Goal: Task Accomplishment & Management: Manage account settings

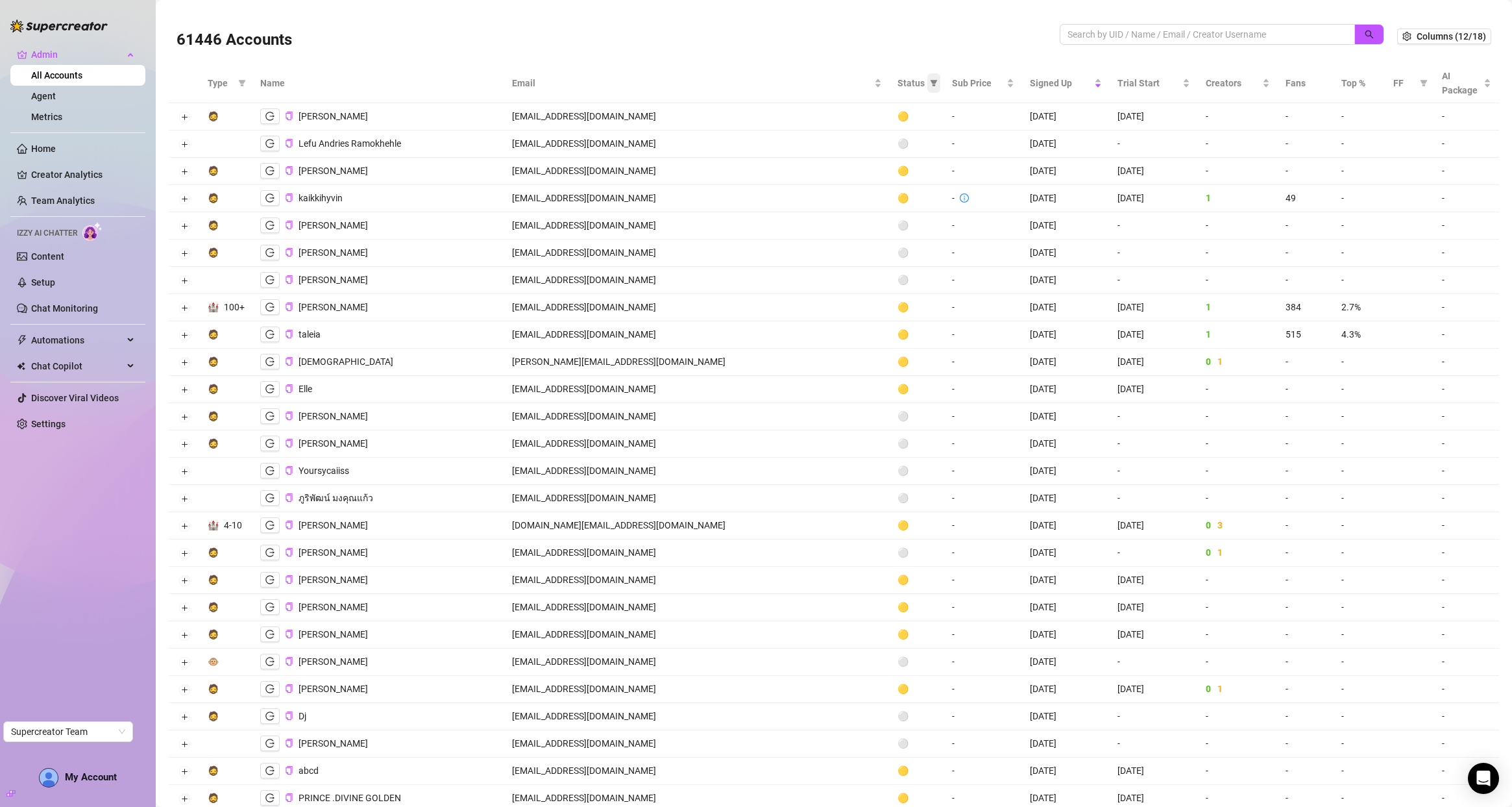
click at [930, 81] on icon "filter" at bounding box center [933, 83] width 7 height 7
click at [820, 200] on li "❌ Cancelled" at bounding box center [805, 192] width 92 height 21
checkbox input "true"
click at [844, 217] on span "OK" at bounding box center [839, 217] width 12 height 11
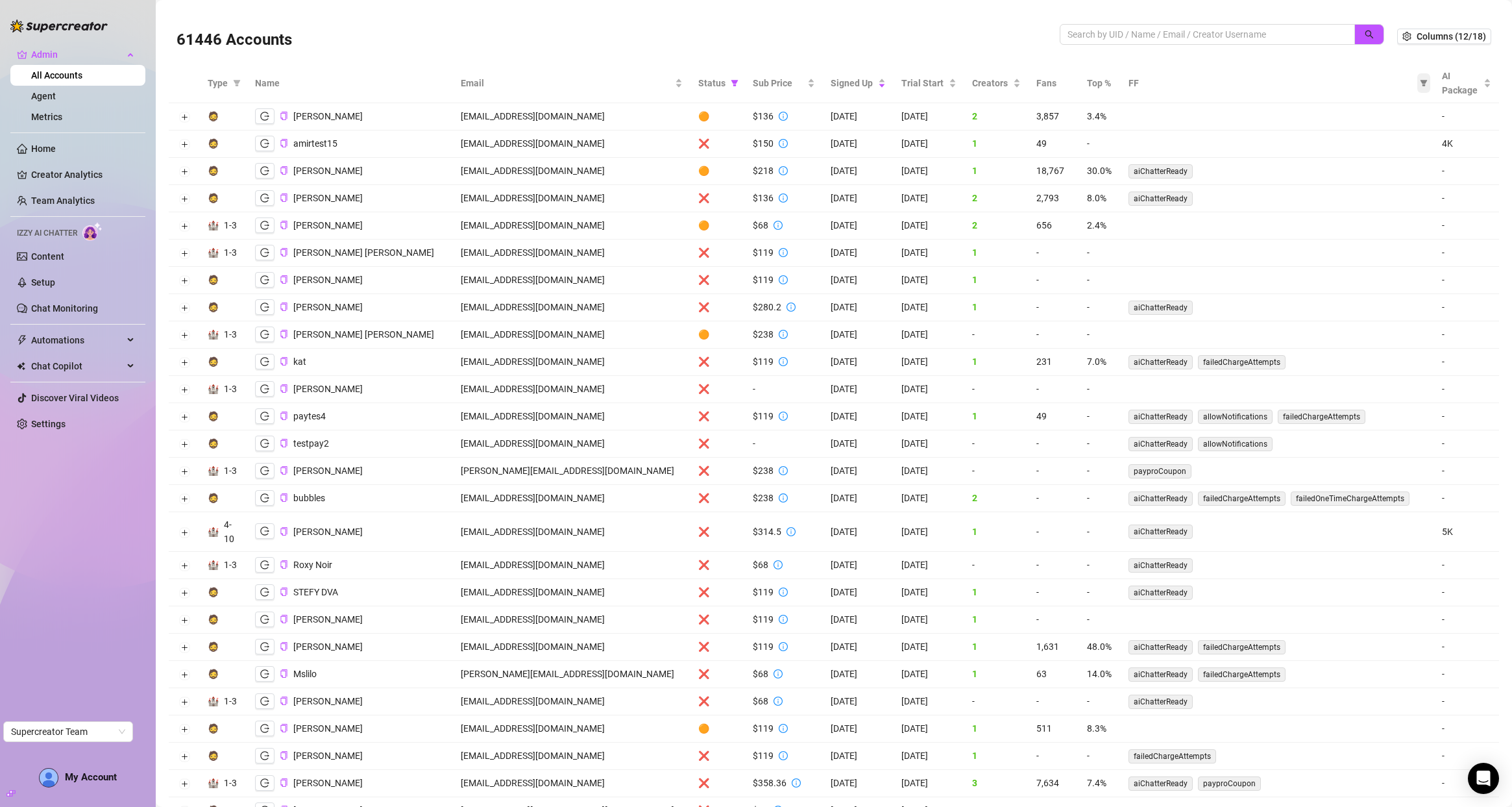
click at [1418, 80] on span at bounding box center [1424, 83] width 13 height 20
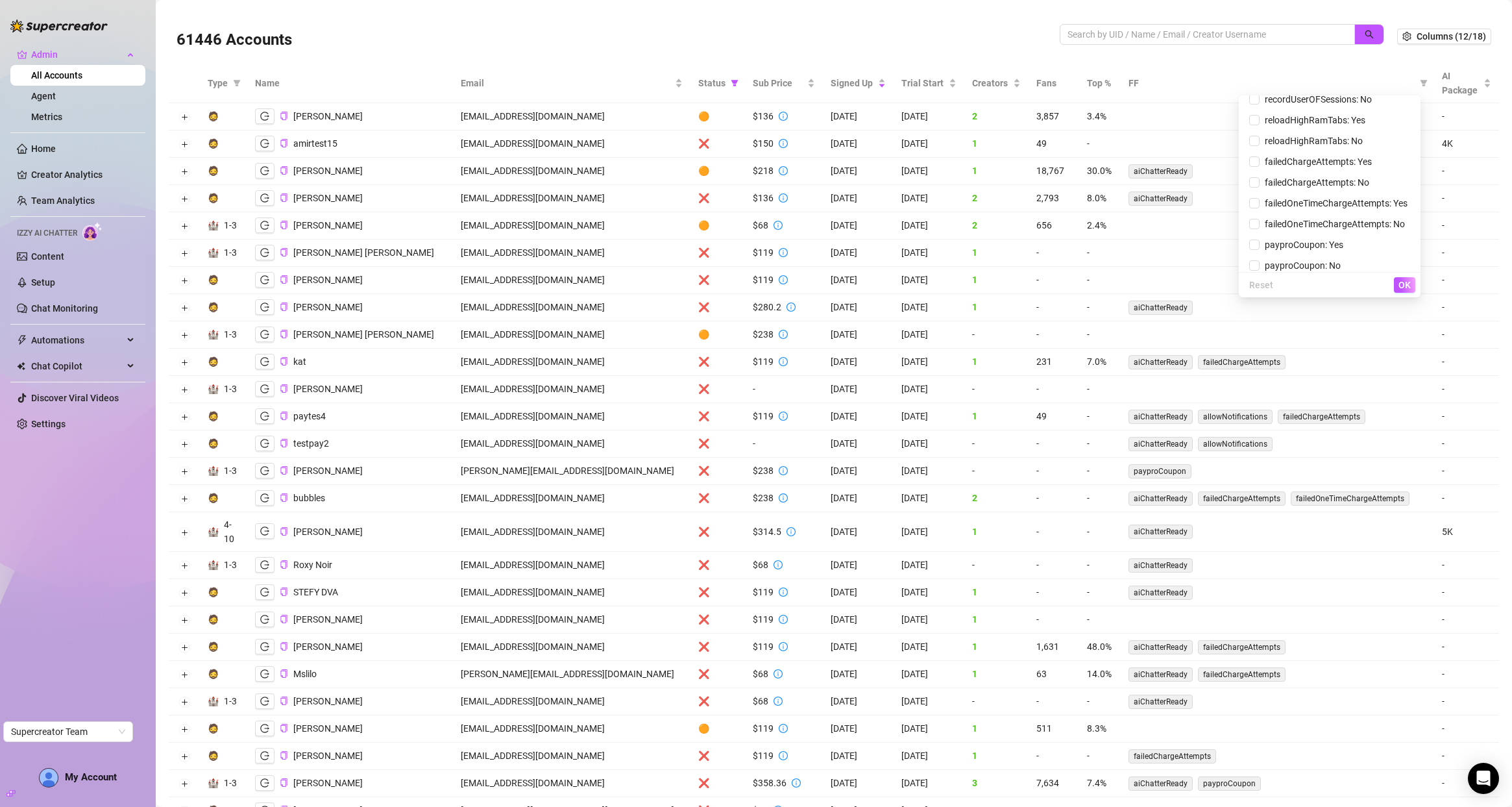
scroll to position [577, 0]
click at [1277, 161] on span "failedChargeAttempts: Yes" at bounding box center [1330, 155] width 161 height 15
checkbox input "true"
click at [1414, 285] on button "OK" at bounding box center [1405, 285] width 21 height 15
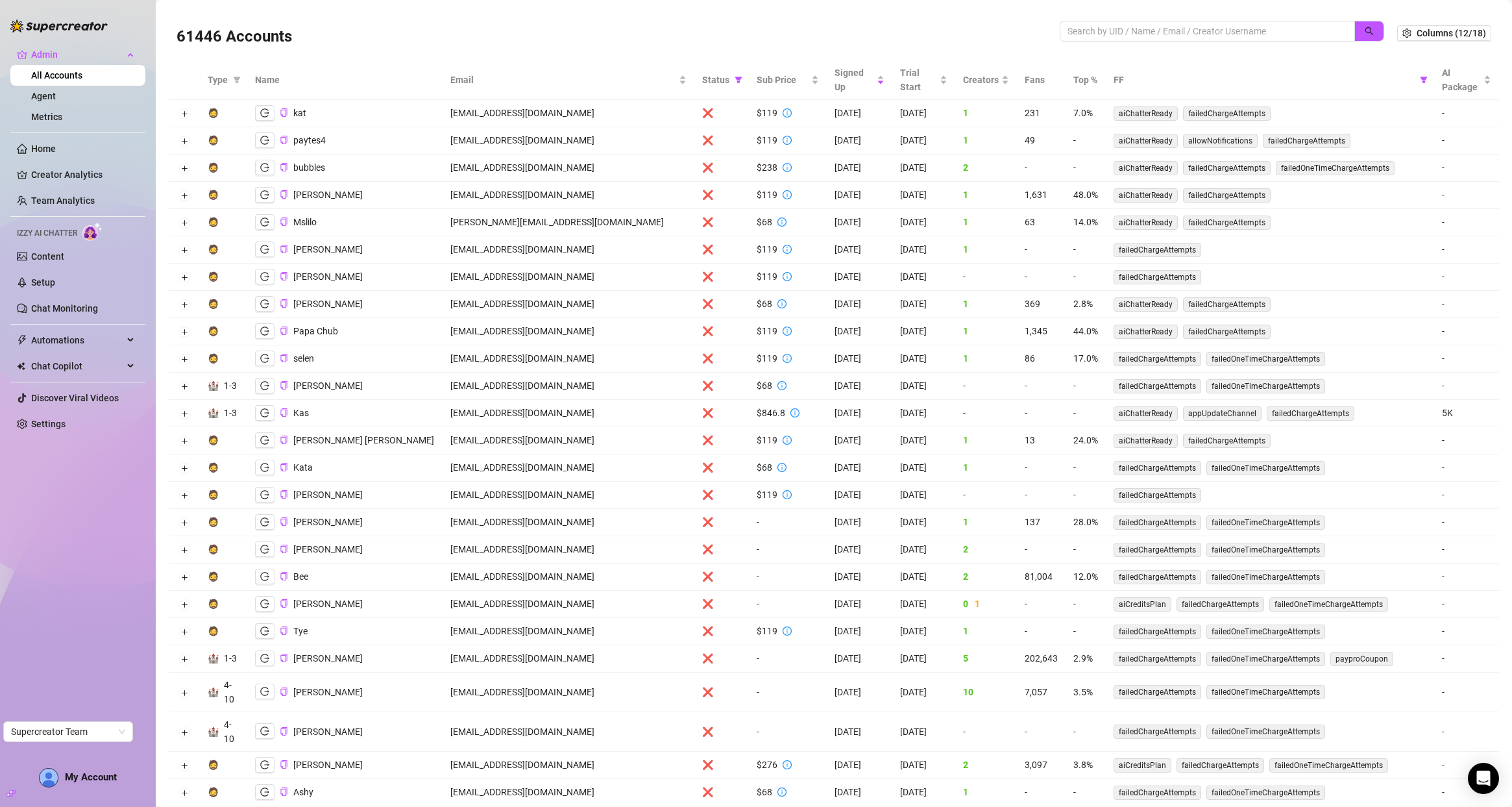
scroll to position [0, 0]
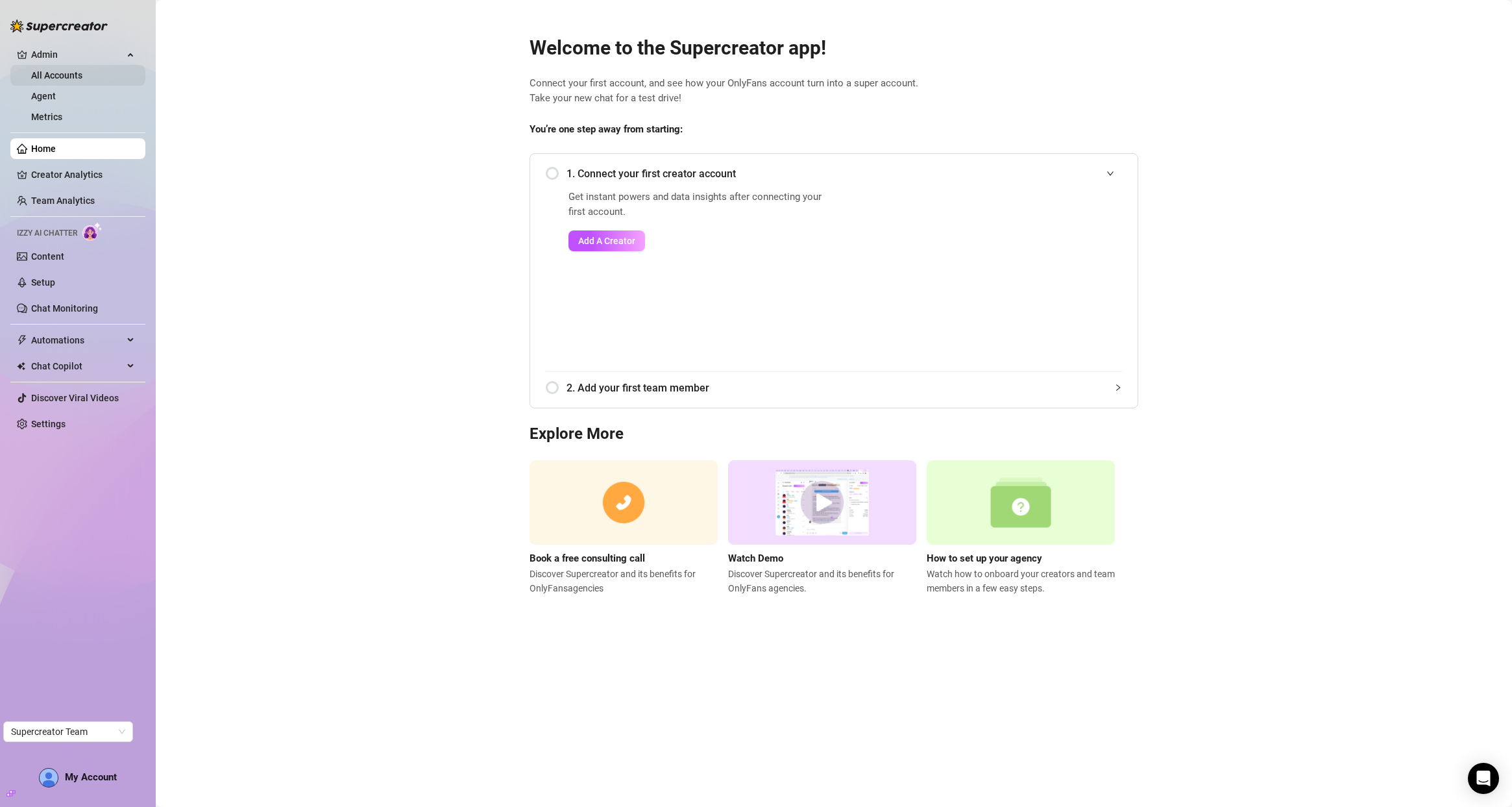
click at [82, 77] on link "All Accounts" at bounding box center [56, 75] width 51 height 11
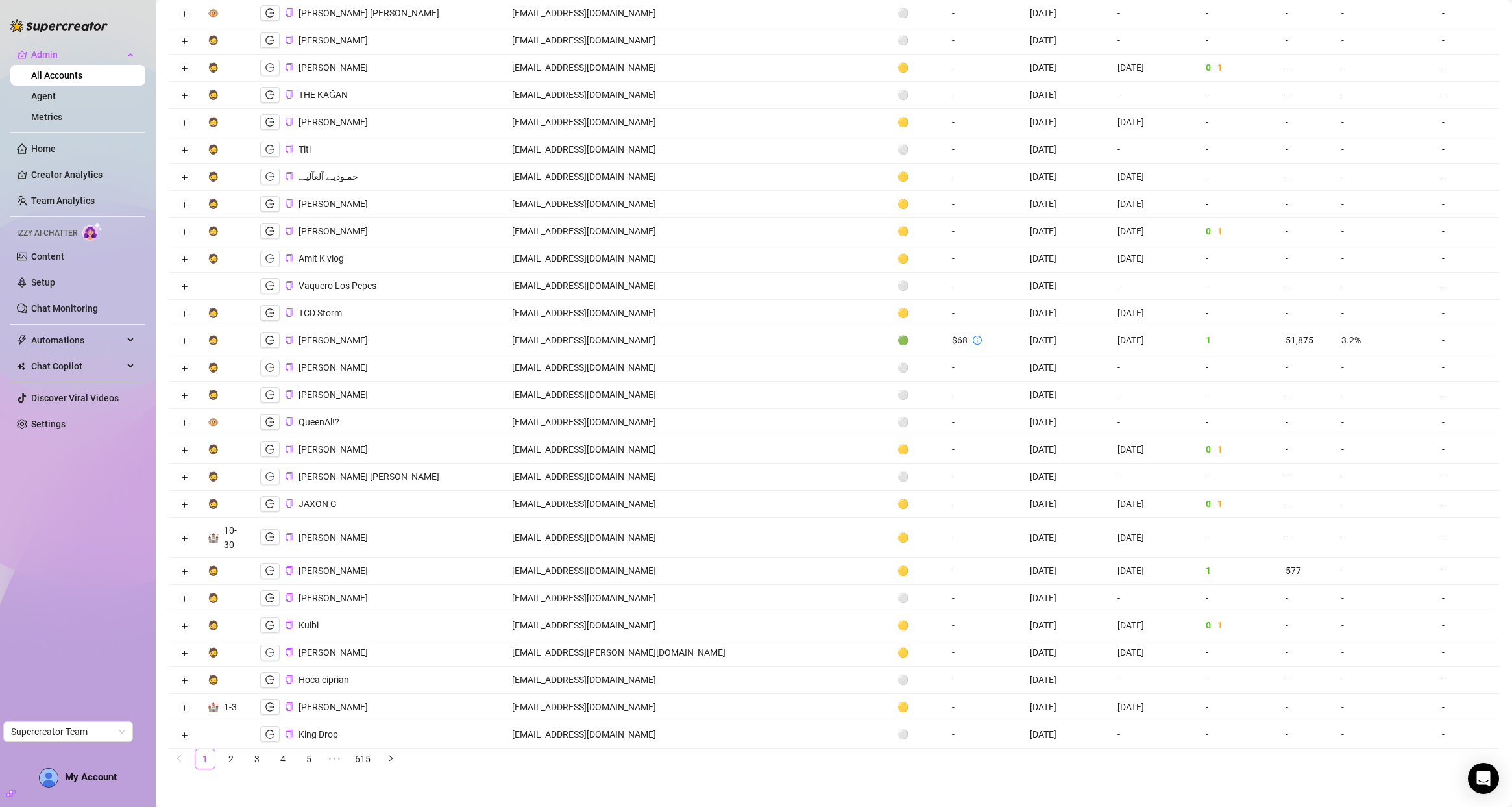
scroll to position [2095, 0]
